Goal: Check status: Check status

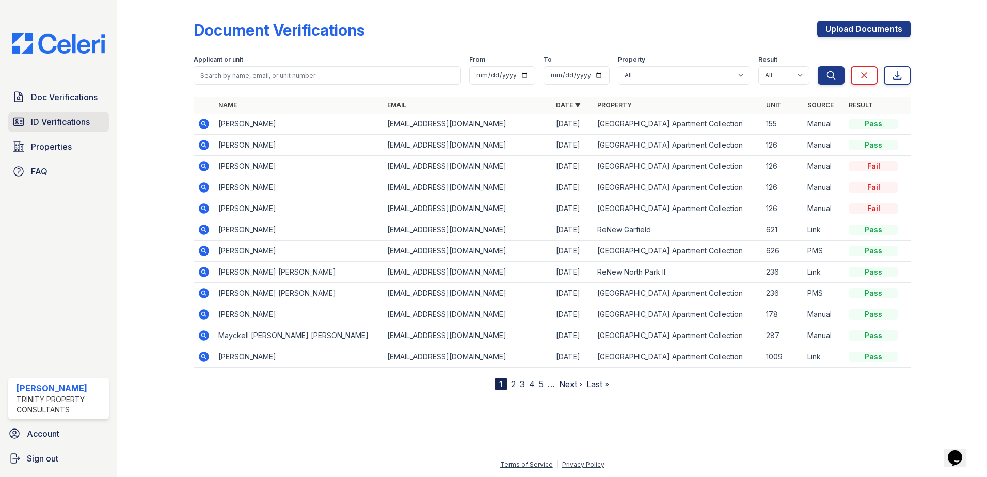
drag, startPoint x: 90, startPoint y: 112, endPoint x: 85, endPoint y: 114, distance: 6.2
click at [90, 112] on link "ID Verifications" at bounding box center [58, 122] width 101 height 21
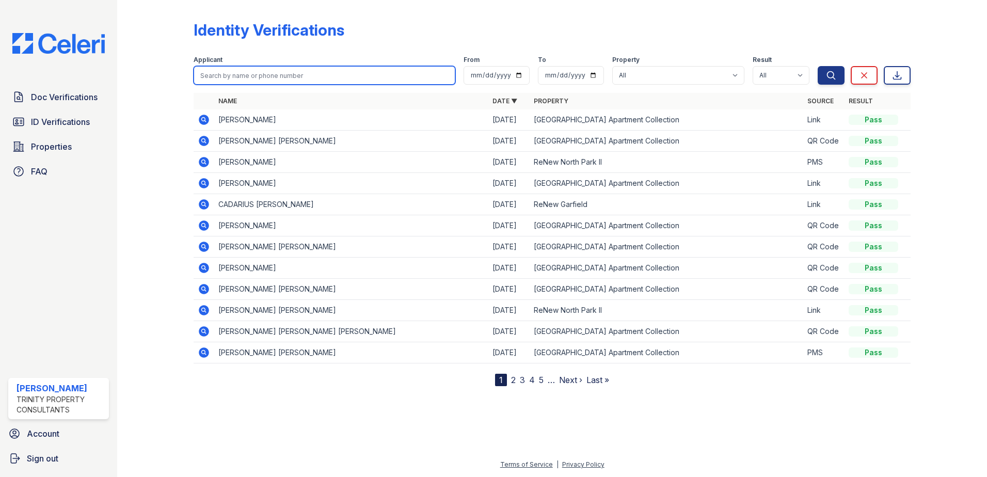
click at [291, 72] on input "search" at bounding box center [325, 75] width 262 height 19
type input "[PERSON_NAME]"
click at [818, 66] on button "Search" at bounding box center [831, 75] width 27 height 19
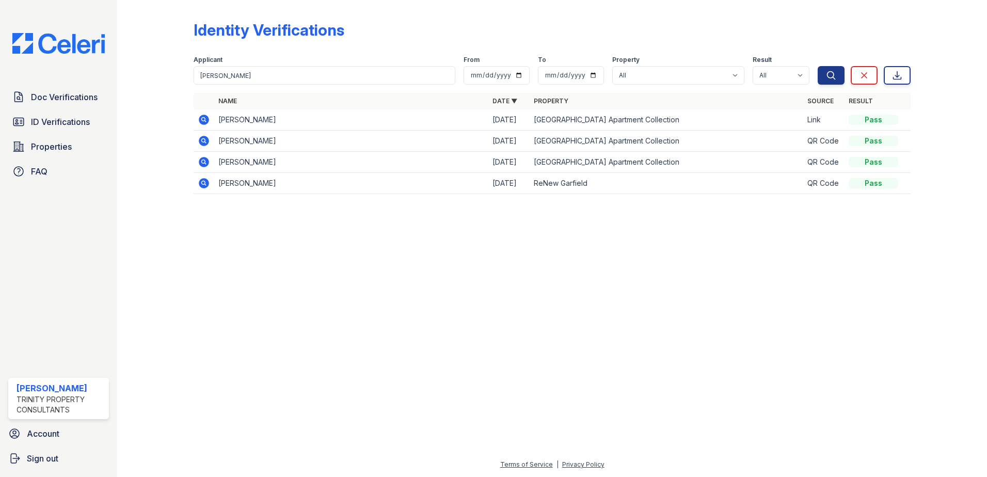
click at [200, 139] on icon at bounding box center [204, 141] width 10 height 10
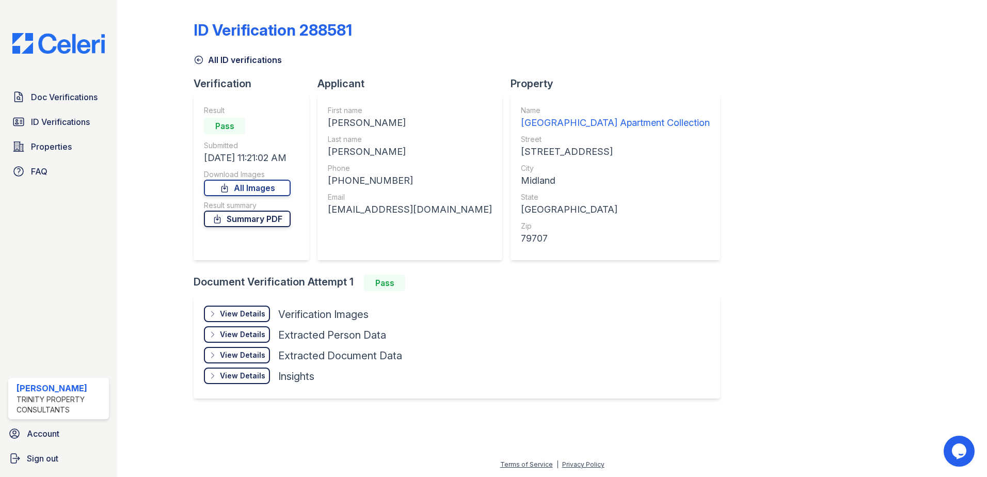
click at [228, 220] on link "Summary PDF" at bounding box center [247, 219] width 87 height 17
click at [250, 315] on div "View Details" at bounding box center [242, 314] width 45 height 10
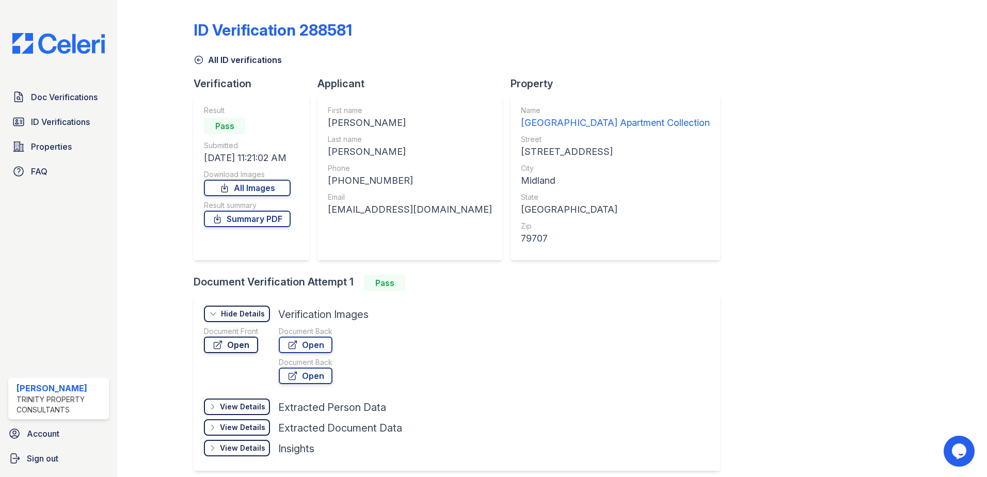
click at [237, 343] on link "Open" at bounding box center [231, 345] width 54 height 17
